Goal: Find specific page/section: Find specific page/section

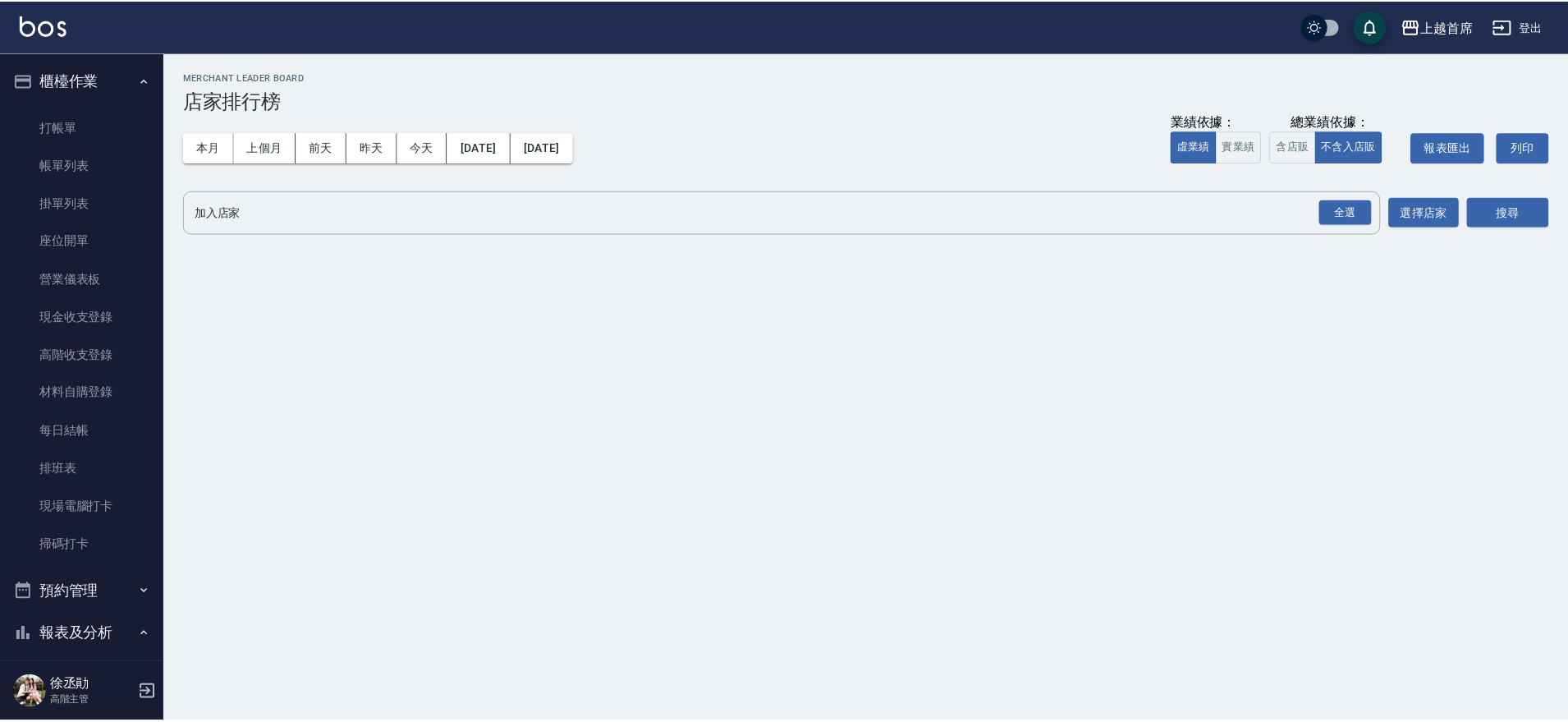
scroll to position [470, 0]
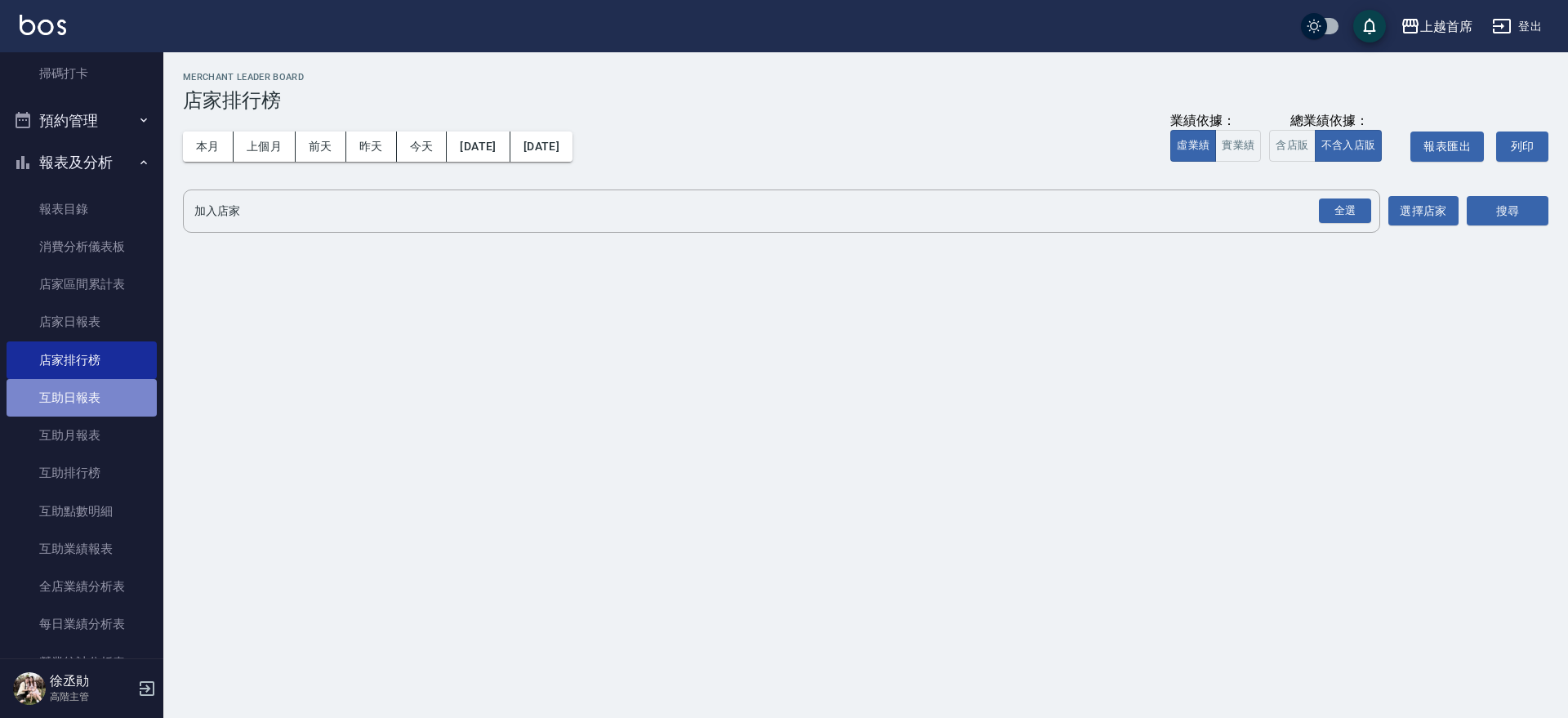
drag, startPoint x: 87, startPoint y: 400, endPoint x: 94, endPoint y: 389, distance: 13.0
click at [87, 402] on link "互助日報表" at bounding box center [82, 397] width 150 height 38
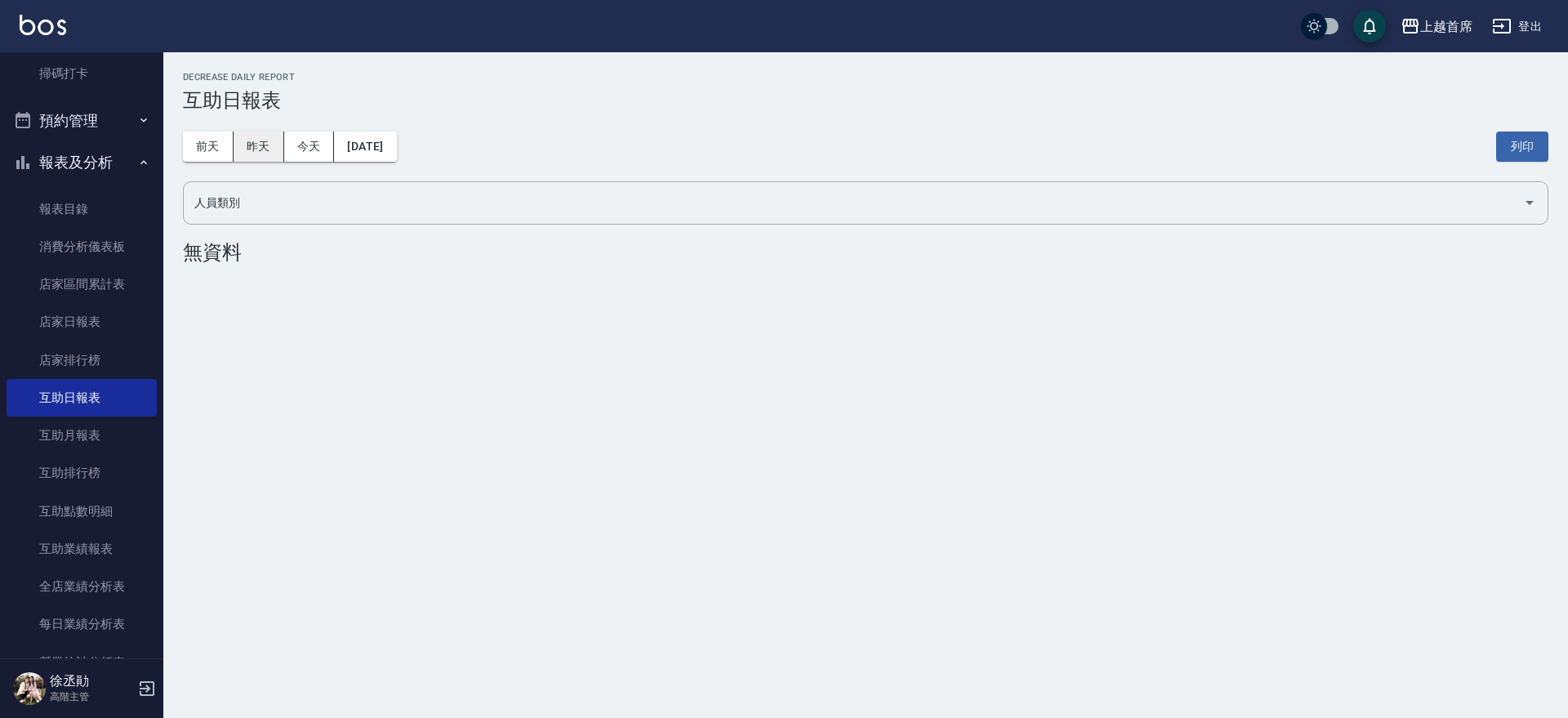
click at [265, 142] on button "昨天" at bounding box center [258, 146] width 51 height 30
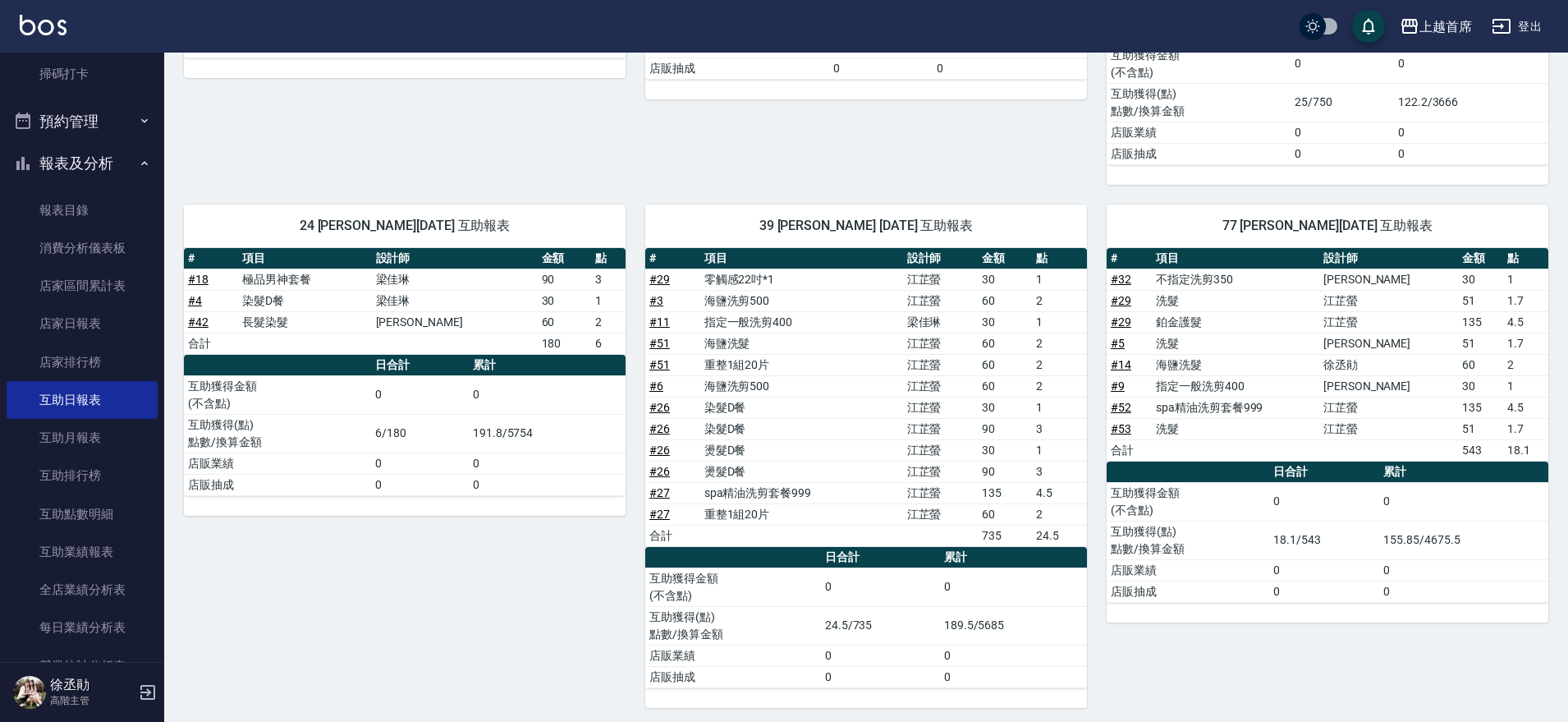
scroll to position [524, 0]
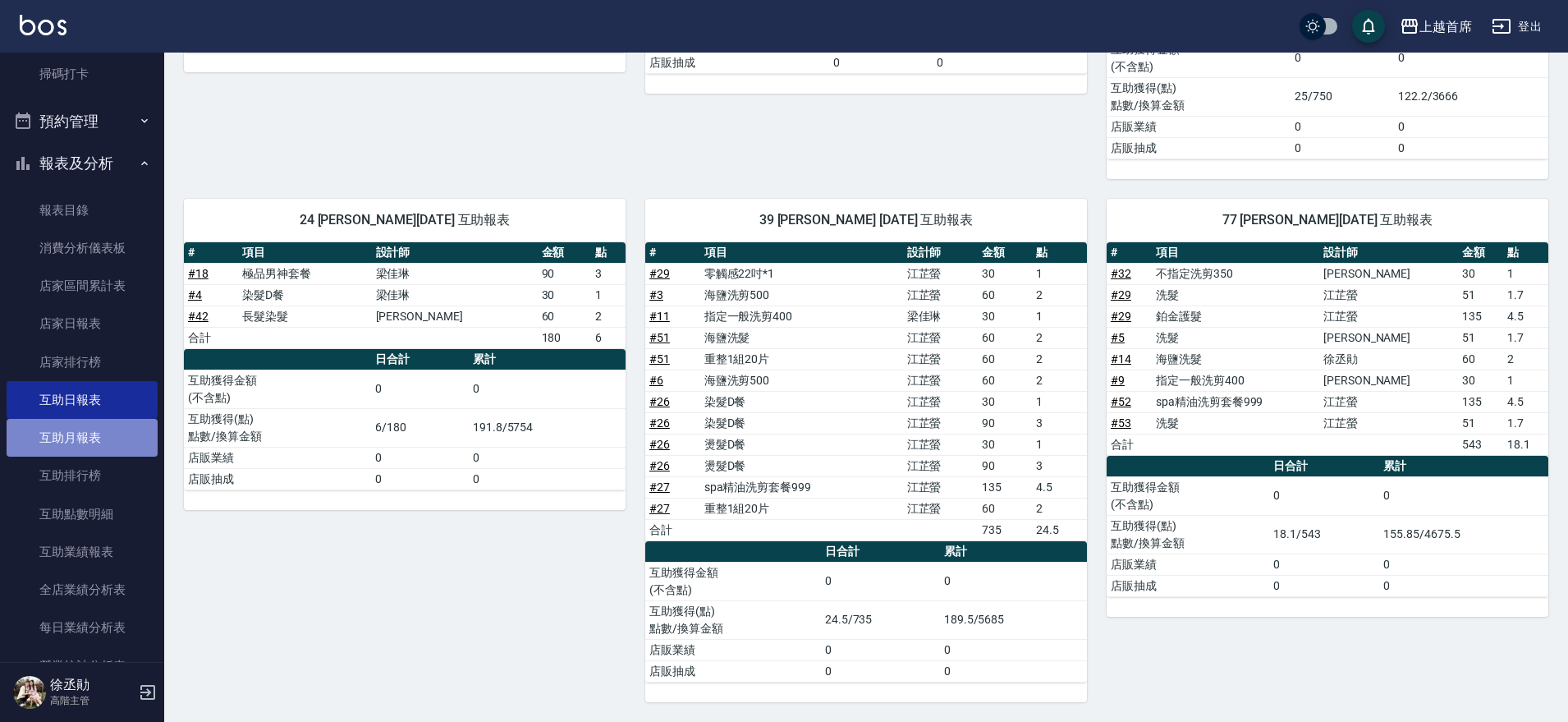
click at [111, 434] on link "互助月報表" at bounding box center [82, 437] width 151 height 38
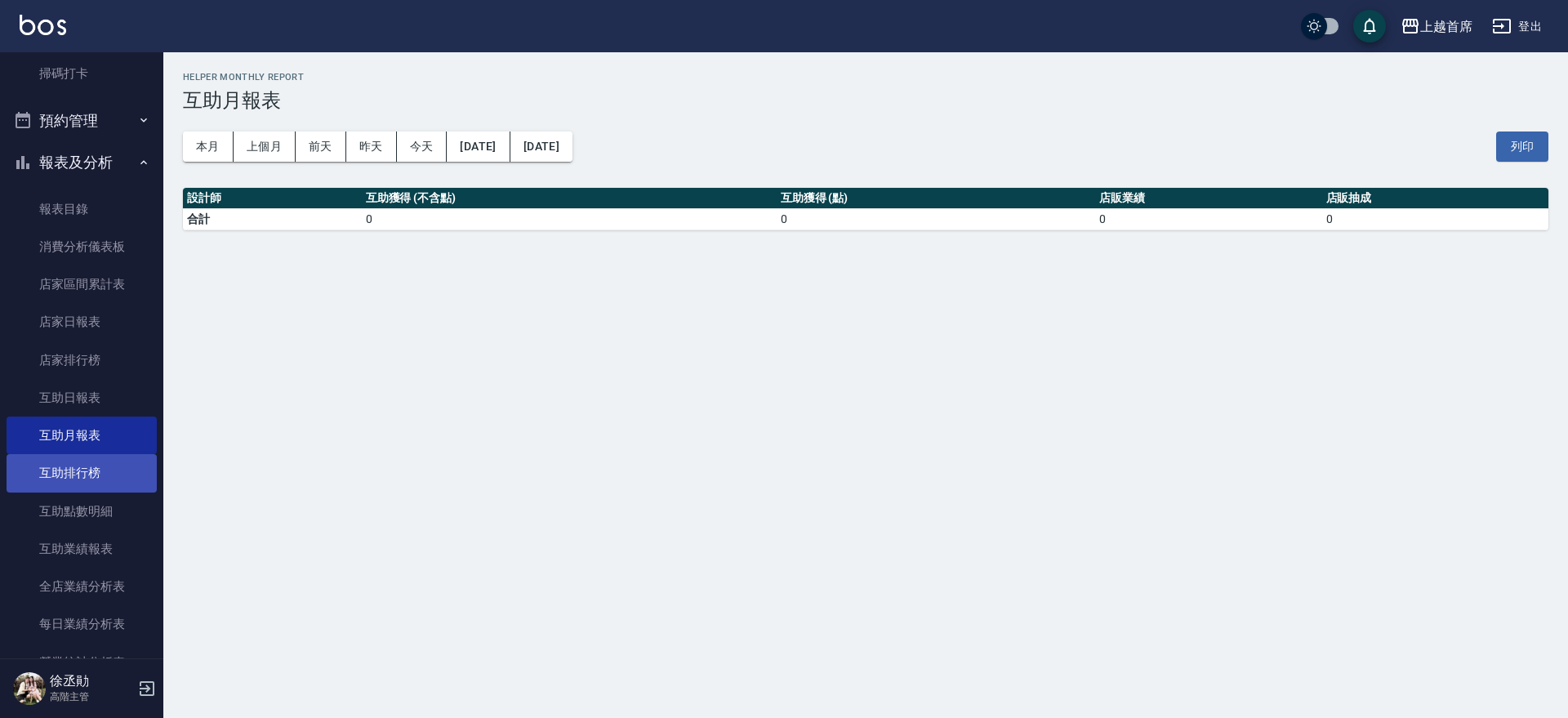
click at [107, 478] on link "互助排行榜" at bounding box center [82, 472] width 150 height 38
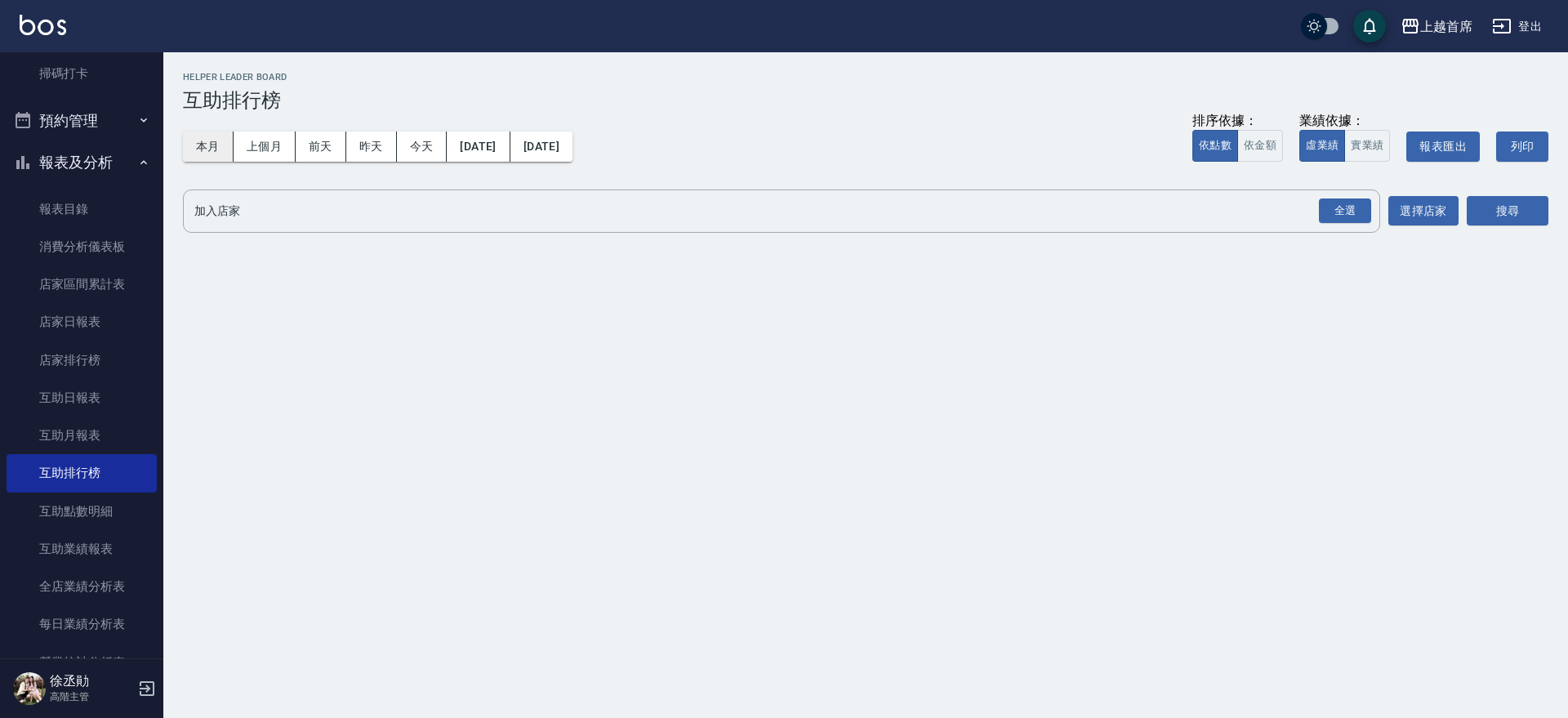
click at [190, 147] on button "本月" at bounding box center [208, 146] width 51 height 30
click at [1323, 206] on div "全選" at bounding box center [1344, 211] width 52 height 25
click at [1526, 201] on button "搜尋" at bounding box center [1507, 211] width 82 height 30
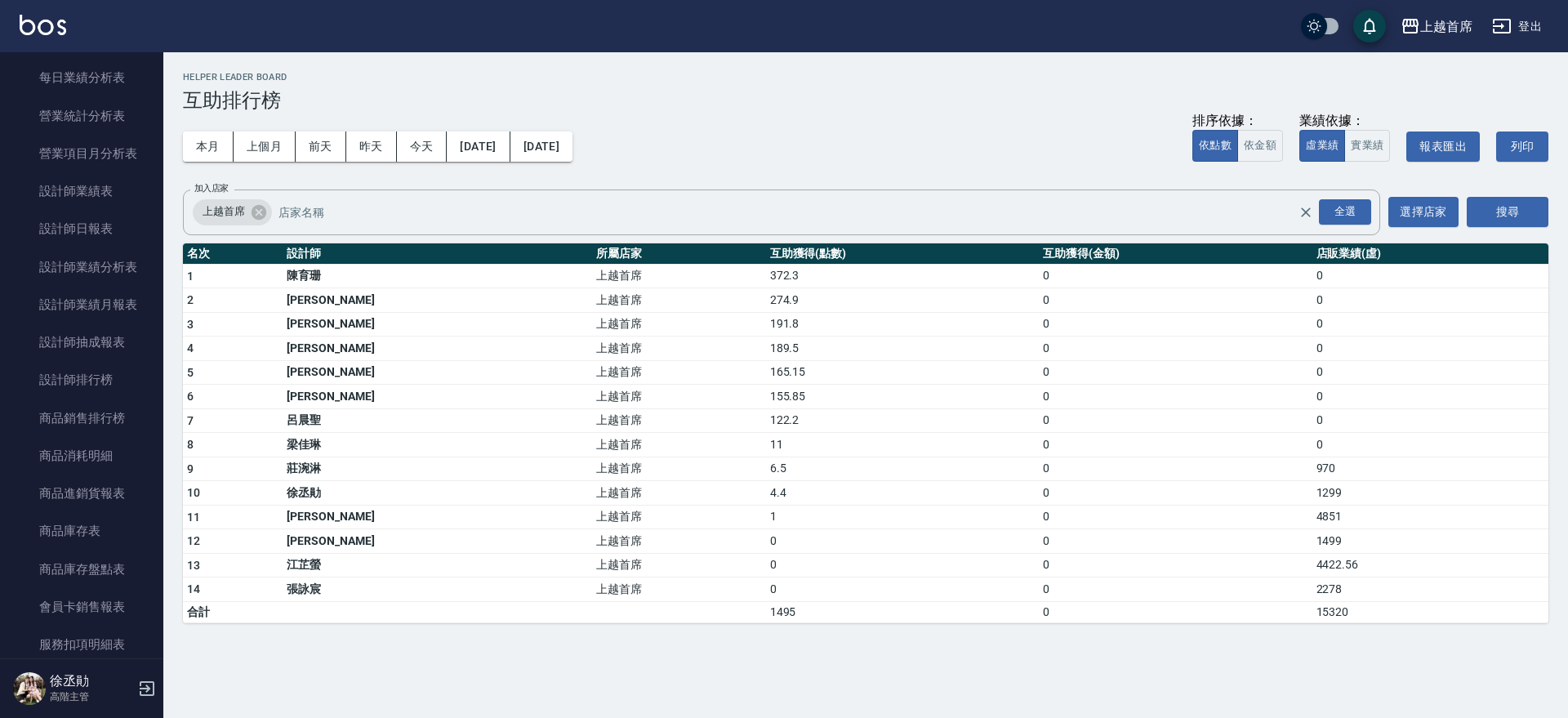
scroll to position [1037, 0]
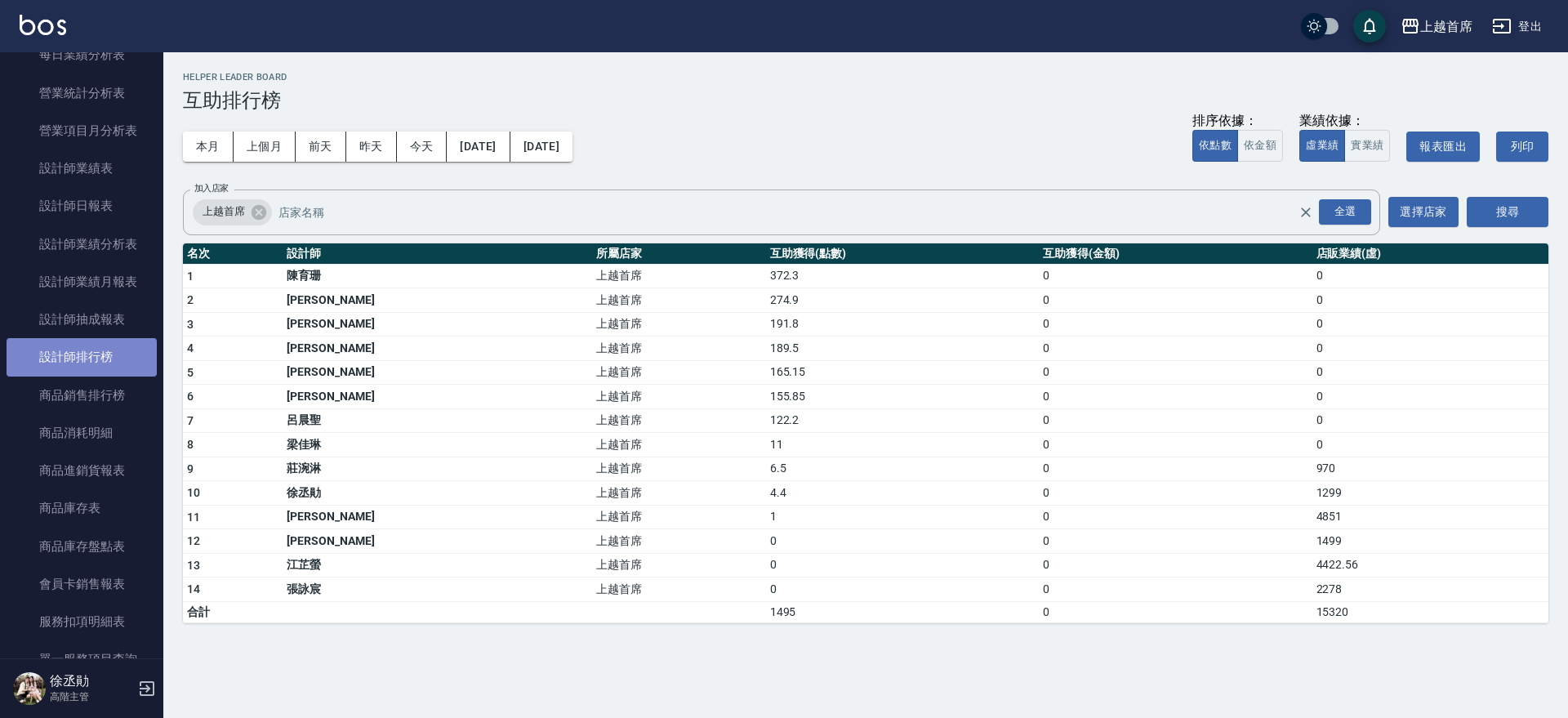
click at [117, 357] on link "設計師排行榜" at bounding box center [82, 357] width 150 height 38
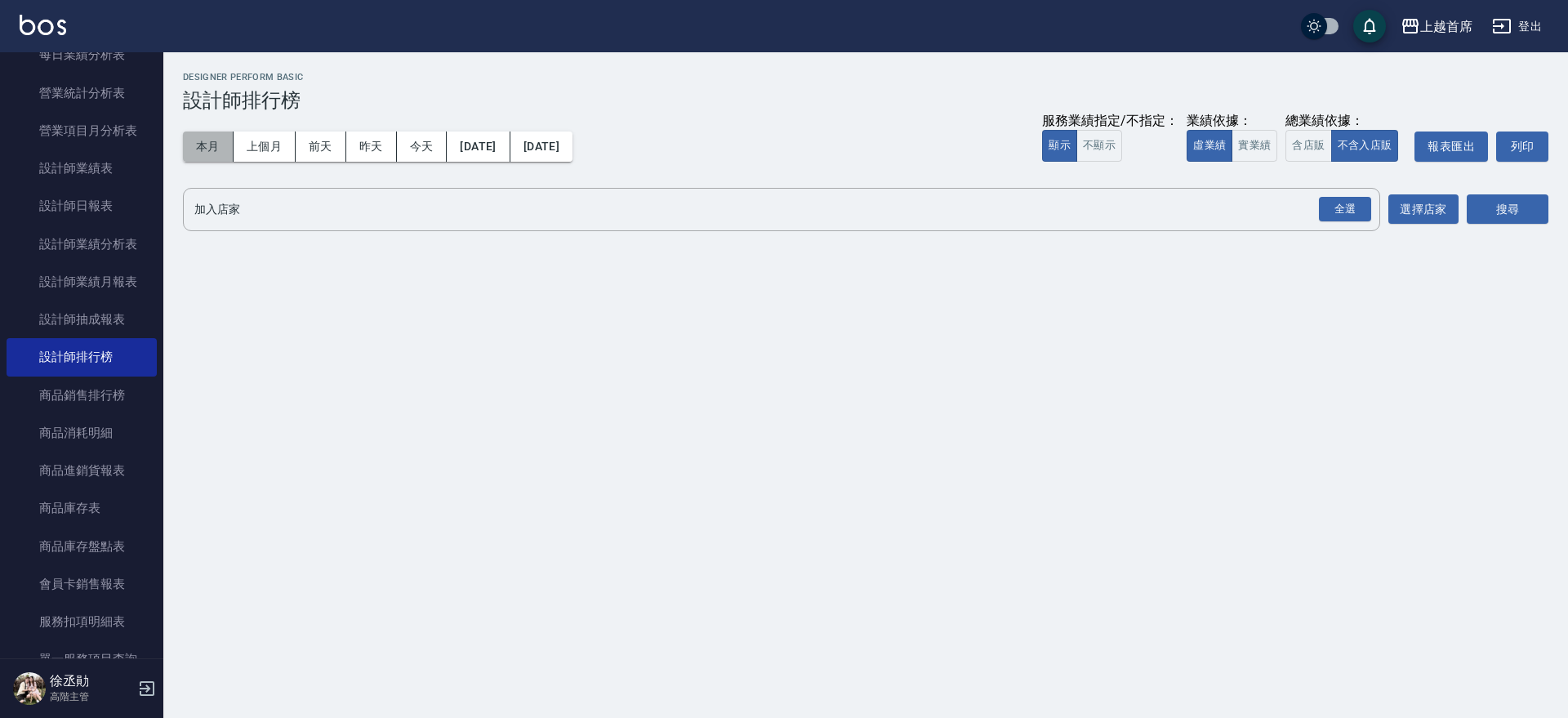
click at [213, 154] on button "本月" at bounding box center [208, 146] width 51 height 30
click at [1346, 211] on div "全選" at bounding box center [1344, 209] width 52 height 25
click at [1538, 214] on button "搜尋" at bounding box center [1507, 209] width 82 height 30
